Goal: Task Accomplishment & Management: Use online tool/utility

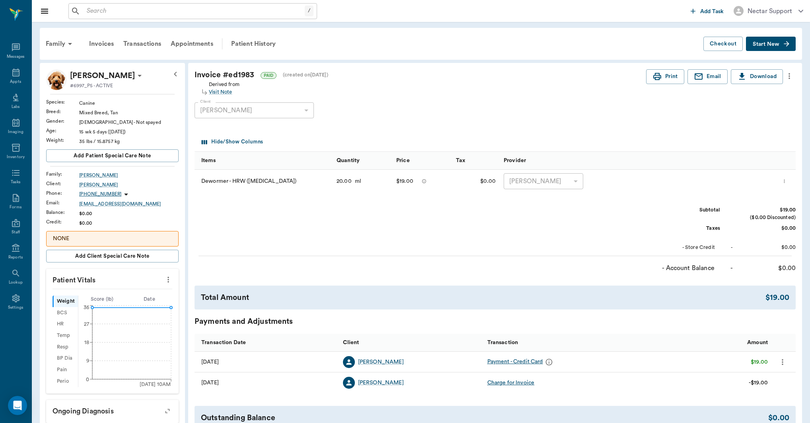
click at [388, 101] on div "Client Fiona Adams 63ec2e9a52e12b0ba117bb7a Client" at bounding box center [489, 110] width 588 height 29
drag, startPoint x: 659, startPoint y: 82, endPoint x: 641, endPoint y: 93, distance: 21.3
click at [659, 82] on button "Print" at bounding box center [665, 76] width 38 height 15
click at [653, 79] on icon "button" at bounding box center [657, 77] width 10 height 10
click at [668, 78] on button "Print" at bounding box center [665, 76] width 38 height 15
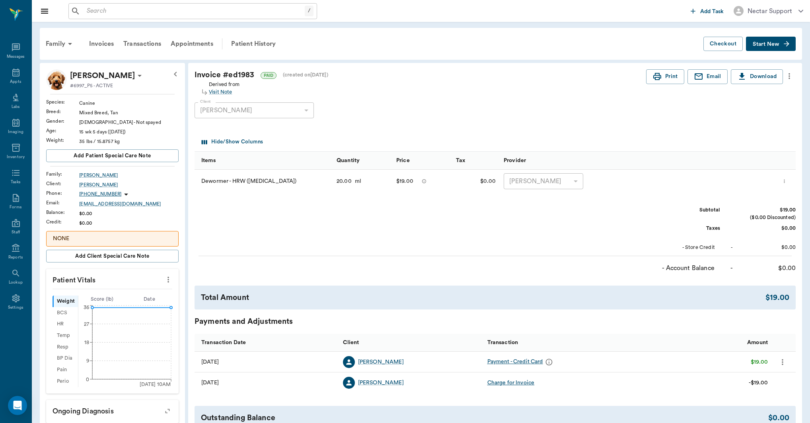
click at [386, 87] on div "Derived from Visit Note" at bounding box center [421, 87] width 452 height 17
click at [657, 78] on icon "button" at bounding box center [657, 77] width 10 height 10
click at [657, 74] on icon "button" at bounding box center [657, 77] width 10 height 10
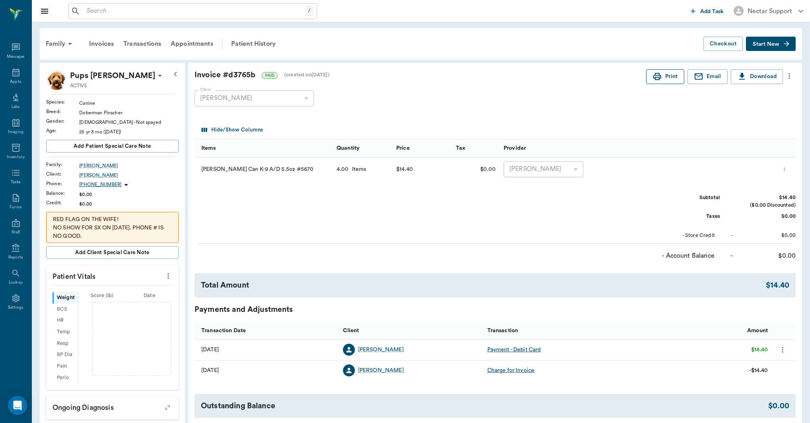
click at [661, 70] on button "Print" at bounding box center [665, 76] width 38 height 15
click at [658, 76] on icon "button" at bounding box center [657, 77] width 10 height 10
drag, startPoint x: 665, startPoint y: 74, endPoint x: 560, endPoint y: 119, distance: 114.3
click at [664, 74] on button "Print" at bounding box center [665, 76] width 38 height 15
click at [351, 386] on span "End recording" at bounding box center [351, 386] width 0 height 0
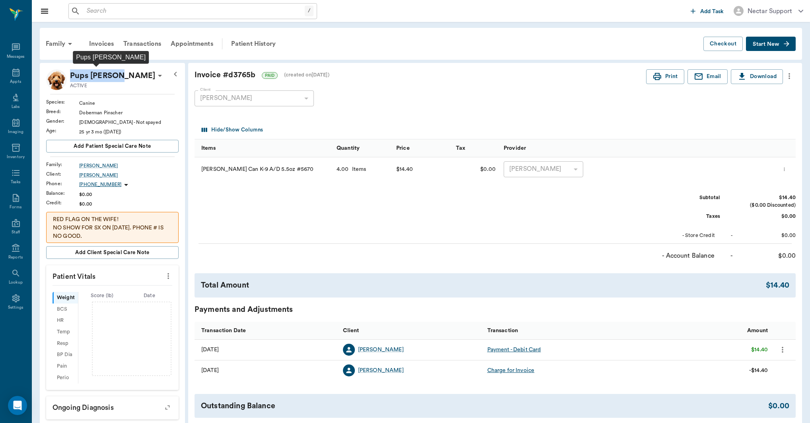
drag, startPoint x: 68, startPoint y: 76, endPoint x: 119, endPoint y: 78, distance: 50.6
click at [119, 78] on div "Pups Wilhelm ACTIVE" at bounding box center [116, 79] width 98 height 21
copy p "Pups [PERSON_NAME]"
click at [391, 68] on div "Invoice # d3765b PAID (created on 09/15/25 ) Print Email Download Client Jonath…" at bounding box center [495, 246] width 614 height 367
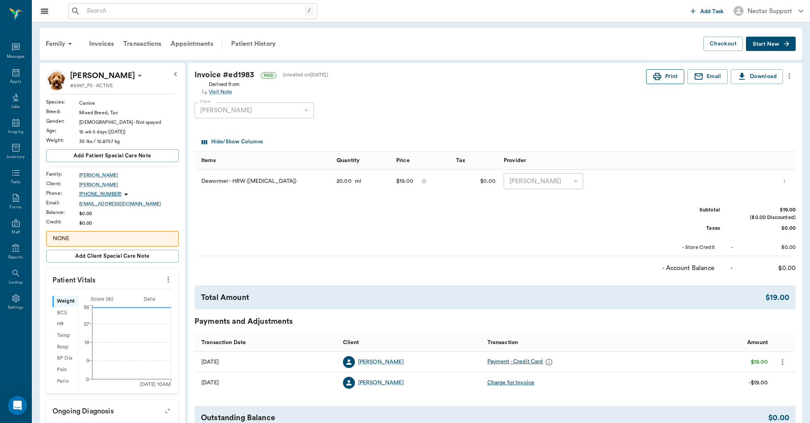
click at [652, 76] on icon "button" at bounding box center [657, 77] width 10 height 10
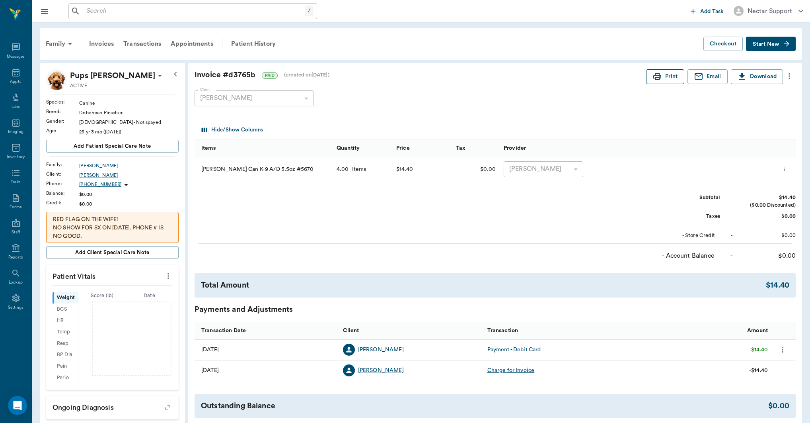
click at [653, 78] on icon "button" at bounding box center [657, 77] width 10 height 10
